Goal: Obtain resource: Obtain resource

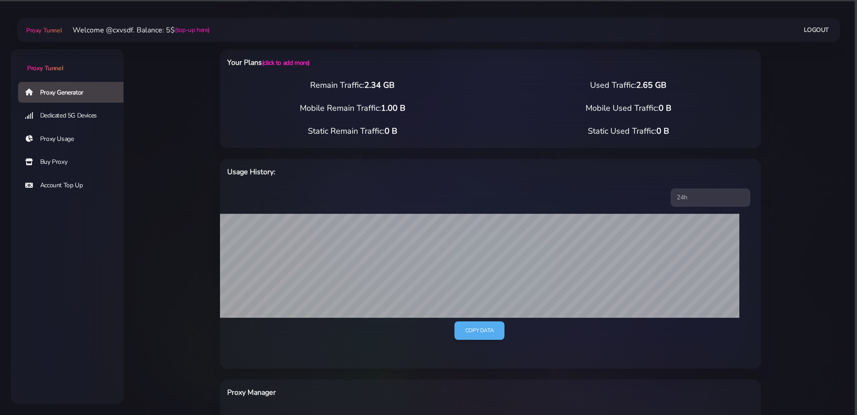
scroll to position [342, 0]
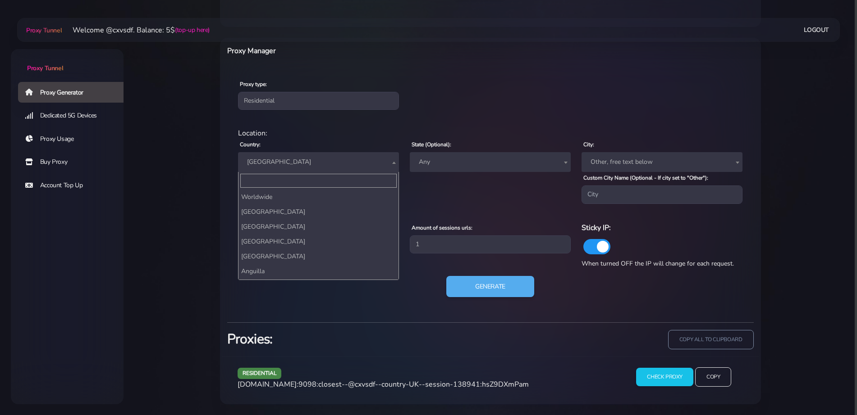
click at [268, 157] on span "[GEOGRAPHIC_DATA]" at bounding box center [318, 162] width 150 height 13
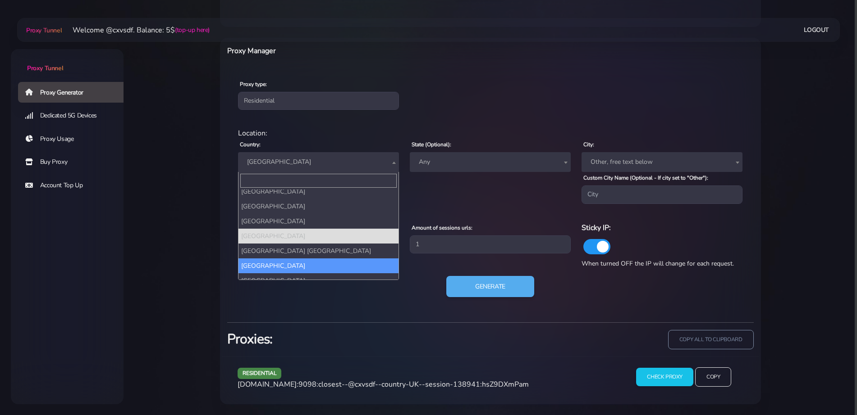
select select "US"
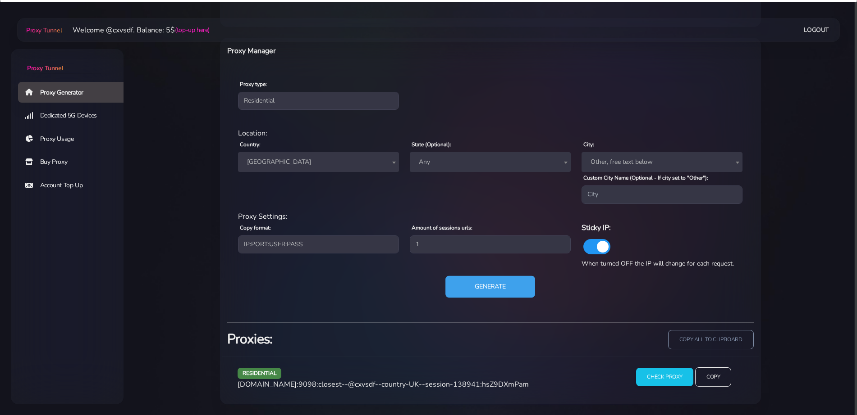
click at [462, 287] on button "Generate" at bounding box center [490, 287] width 90 height 22
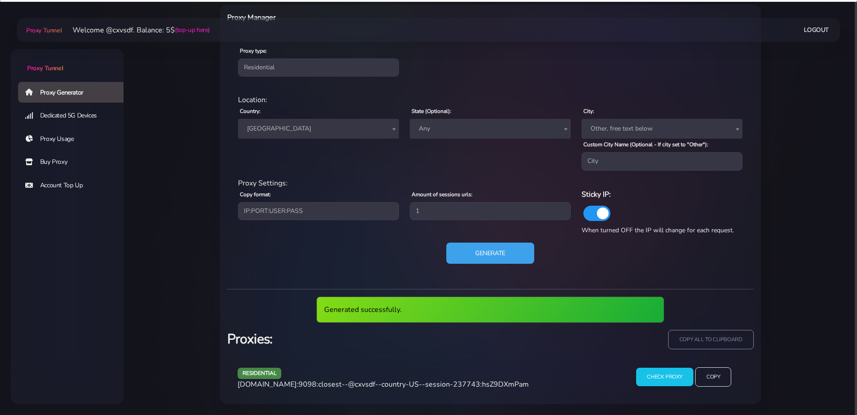
scroll to position [375, 0]
click at [379, 386] on span "[DOMAIN_NAME]:9098:closest--@cxvsdf--country-US--session-237743:hsZ9DXmPam" at bounding box center [382, 385] width 291 height 10
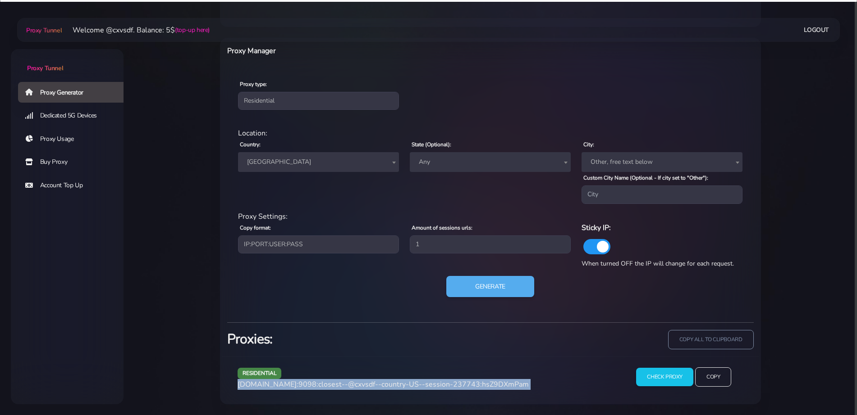
click at [379, 386] on span "[DOMAIN_NAME]:9098:closest--@cxvsdf--country-US--session-237743:hsZ9DXmPam" at bounding box center [382, 385] width 291 height 10
copy div "[DOMAIN_NAME]:9098:closest--@cxvsdf--country-US--session-237743:hsZ9DXmPam"
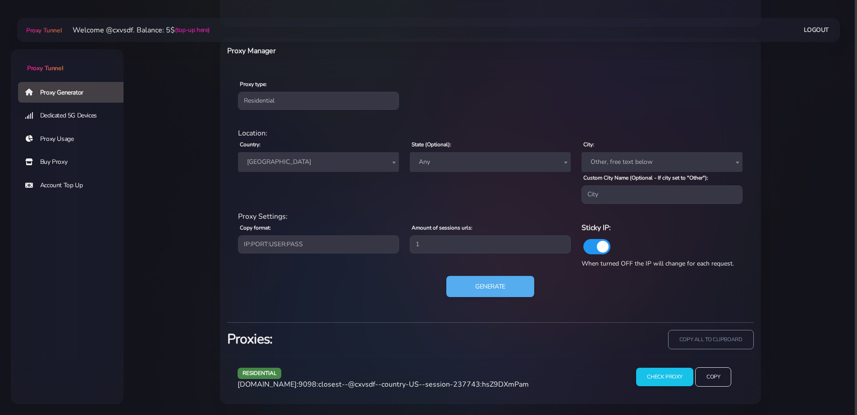
click at [260, 162] on span "[GEOGRAPHIC_DATA]" at bounding box center [318, 162] width 150 height 13
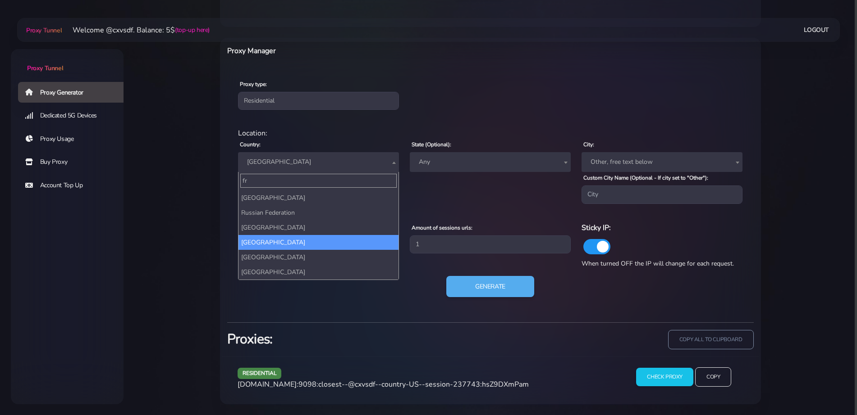
scroll to position [0, 0]
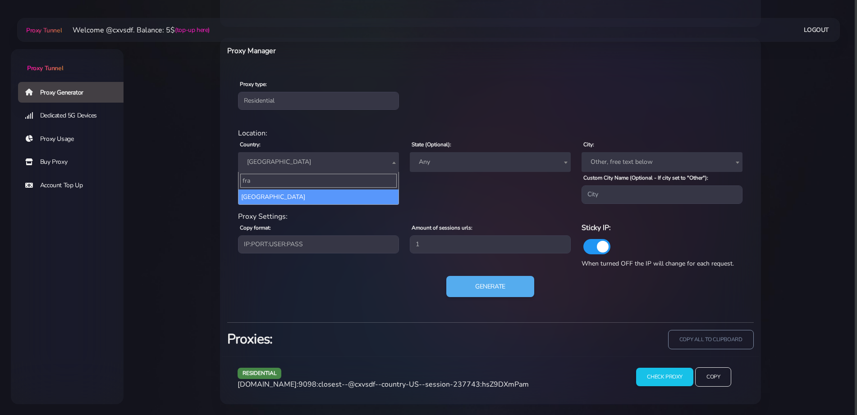
type input "fra"
select select "FR"
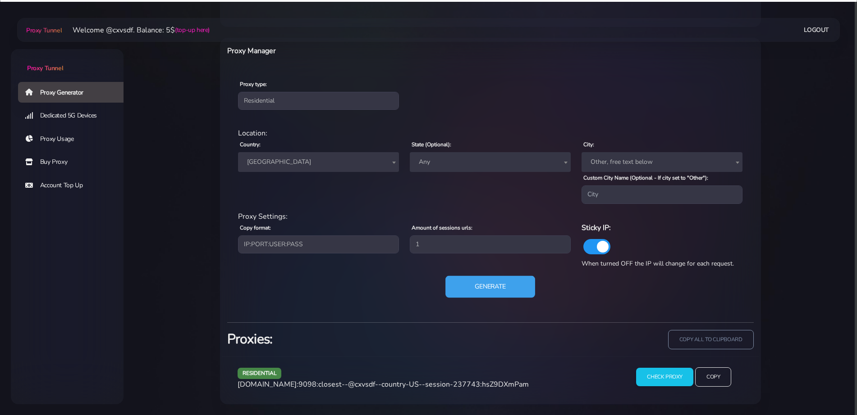
click at [457, 282] on button "Generate" at bounding box center [490, 287] width 90 height 22
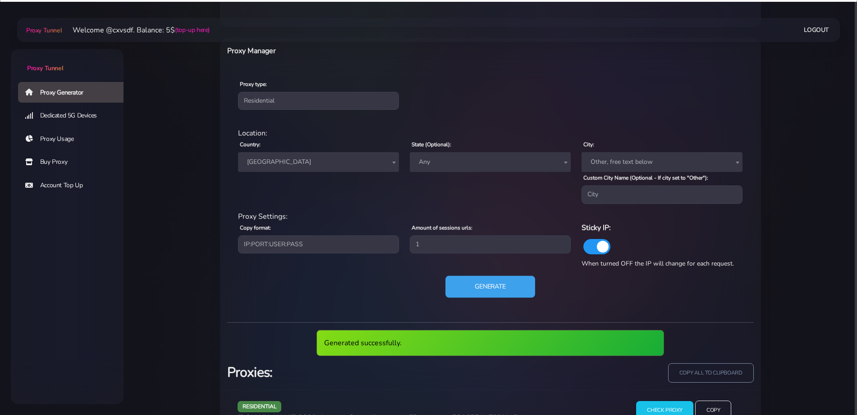
scroll to position [375, 0]
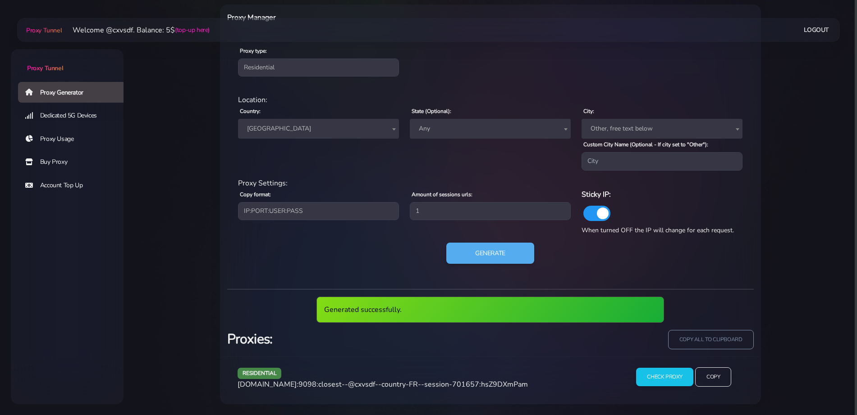
click at [383, 381] on span "[DOMAIN_NAME]:9098:closest--@cxvsdf--country-FR--session-701657:hsZ9DXmPam" at bounding box center [382, 385] width 290 height 10
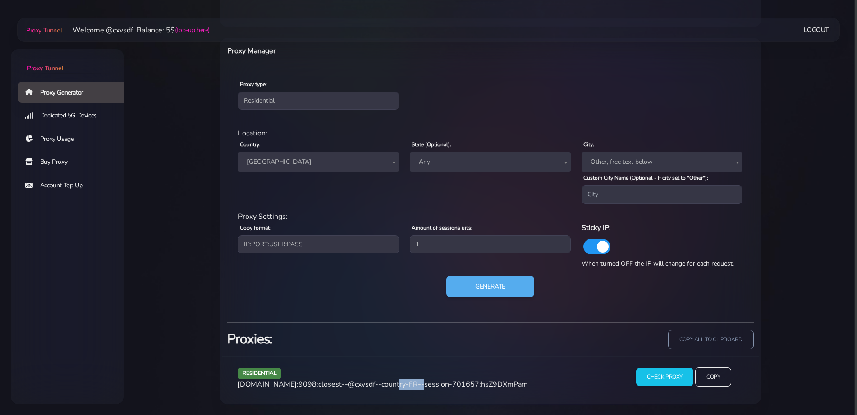
click at [383, 381] on span "[DOMAIN_NAME]:9098:closest--@cxvsdf--country-FR--session-701657:hsZ9DXmPam" at bounding box center [382, 385] width 290 height 10
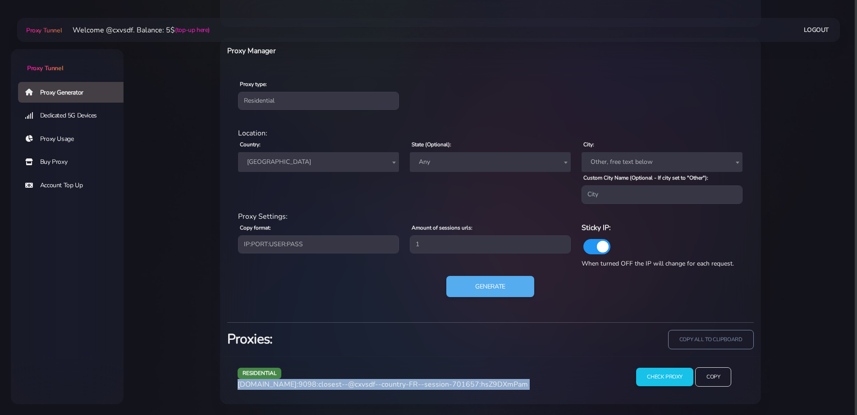
copy div "[DOMAIN_NAME]:9098:closest--@cxvsdf--country-FR--session-701657:hsZ9DXmPam"
click at [383, 381] on span "[DOMAIN_NAME]:9098:closest--@cxvsdf--country-FR--session-701657:hsZ9DXmPam" at bounding box center [382, 385] width 290 height 10
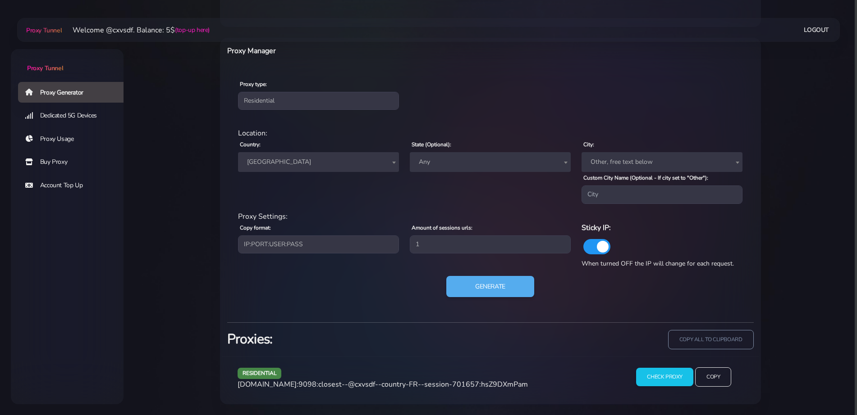
click at [307, 166] on span "[GEOGRAPHIC_DATA]" at bounding box center [318, 162] width 150 height 13
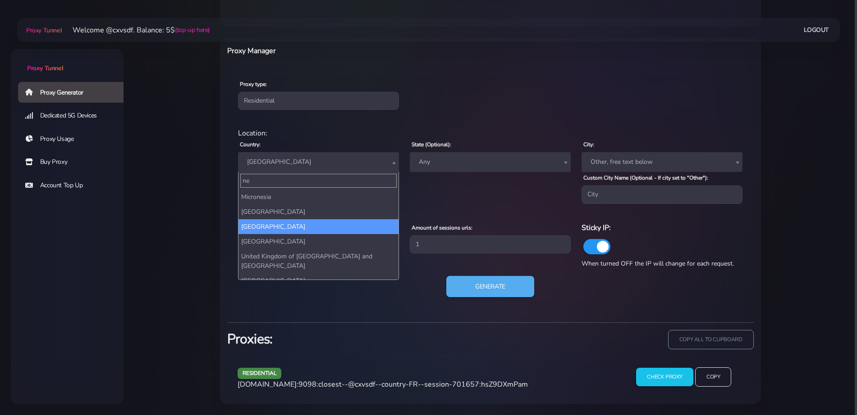
scroll to position [0, 0]
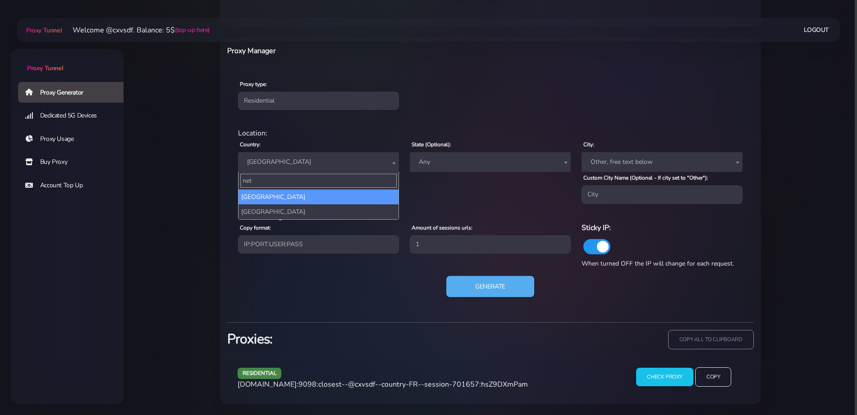
type input "neth"
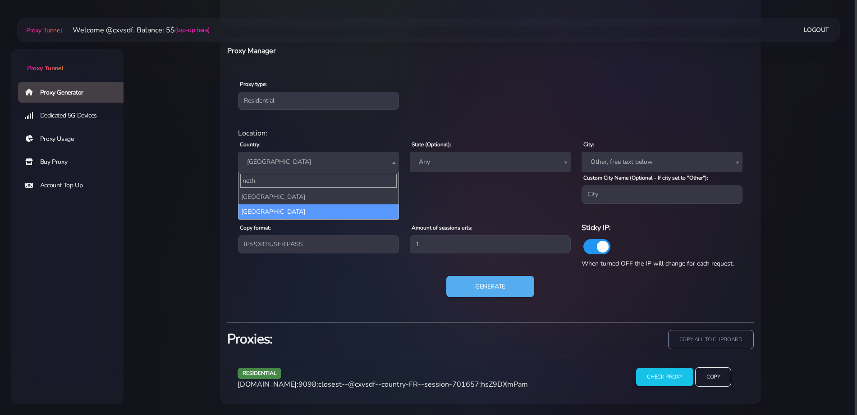
select select "NL"
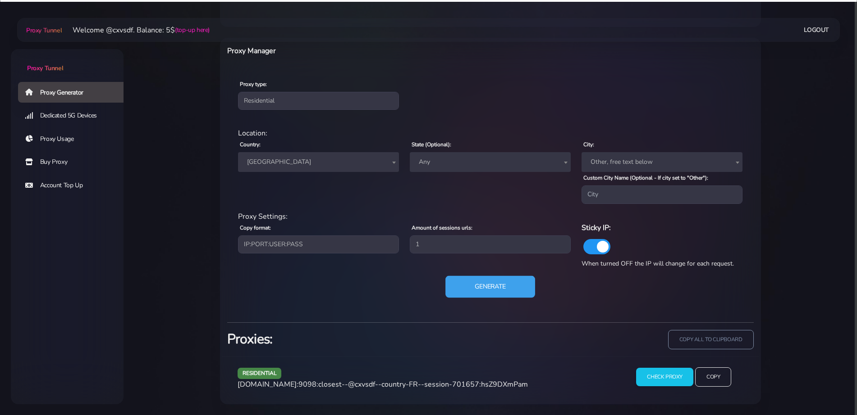
click at [457, 278] on button "Generate" at bounding box center [490, 287] width 90 height 22
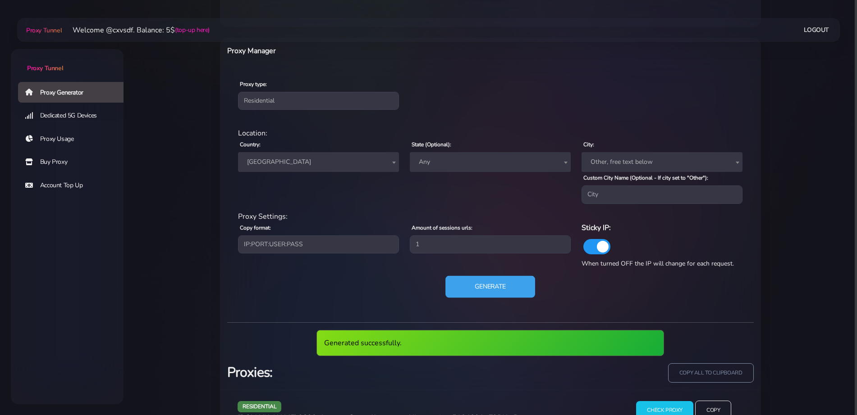
scroll to position [375, 0]
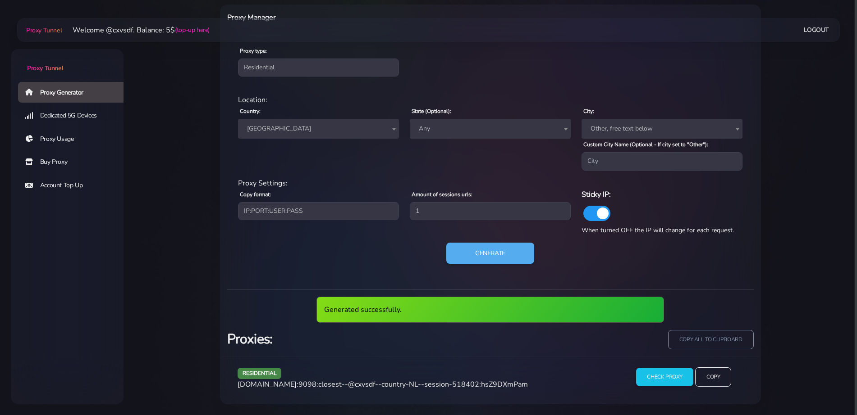
click at [410, 381] on span "[DOMAIN_NAME]:9098:closest--@cxvsdf--country-NL--session-518402:hsZ9DXmPam" at bounding box center [382, 385] width 290 height 10
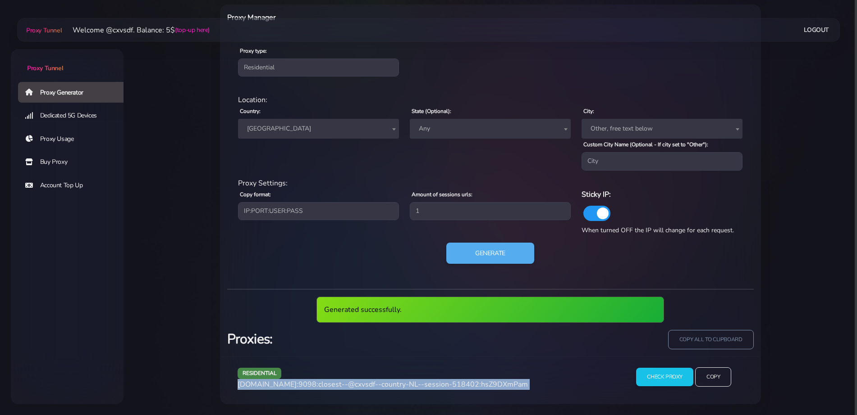
copy div "[DOMAIN_NAME]:9098:closest--@cxvsdf--country-NL--session-518402:hsZ9DXmPam"
click at [410, 381] on span "[DOMAIN_NAME]:9098:closest--@cxvsdf--country-NL--session-518402:hsZ9DXmPam" at bounding box center [382, 385] width 290 height 10
